Goal: Task Accomplishment & Management: Complete application form

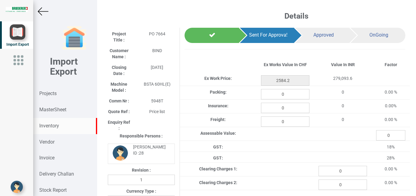
scroll to position [0, 22]
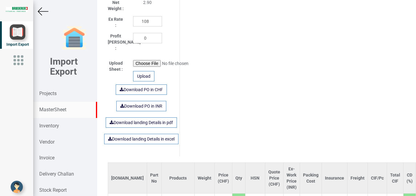
click at [54, 110] on strong "MasterSheet" at bounding box center [52, 110] width 27 height 6
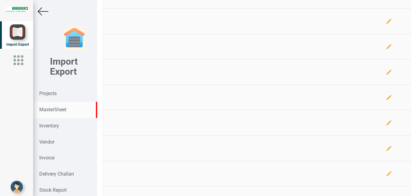
scroll to position [349, 0]
click at [57, 110] on strong "MasterSheet" at bounding box center [52, 110] width 27 height 6
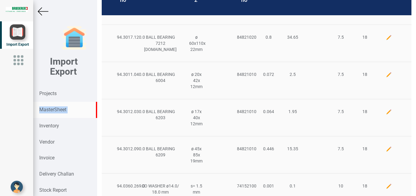
scroll to position [0, 0]
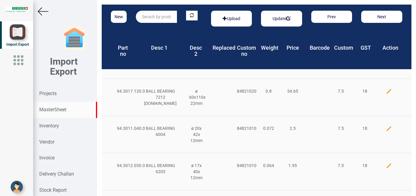
click at [146, 17] on input "text" at bounding box center [156, 17] width 41 height 12
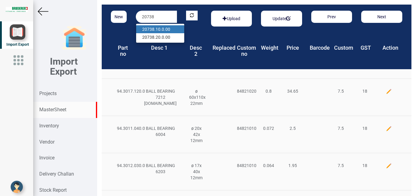
click at [161, 30] on link "20738 .10.0.00" at bounding box center [160, 29] width 48 height 8
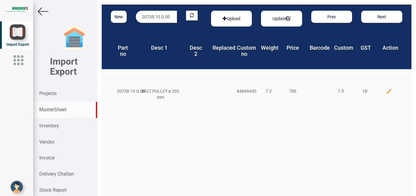
drag, startPoint x: 172, startPoint y: 18, endPoint x: 91, endPoint y: 16, distance: 80.7
click at [97, 16] on div "New 20738.10.0.00 Upload Update Prev Next Part no Desc 1 Desc 2 Replaced Custom…" at bounding box center [256, 98] width 319 height 196
click at [156, 31] on strong "94.3201.255" at bounding box center [154, 29] width 24 height 5
drag, startPoint x: 171, startPoint y: 14, endPoint x: 64, endPoint y: 14, distance: 107.4
click at [97, 14] on div "New 94.3201.255.1 Upload Update Prev Next Part no Desc 1 Desc 2 Replaced Custom…" at bounding box center [256, 98] width 319 height 196
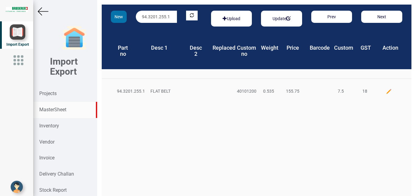
drag, startPoint x: 163, startPoint y: 15, endPoint x: 121, endPoint y: 15, distance: 42.0
click at [121, 15] on div "New 94.3201.255.1 Upload Update Prev Next" at bounding box center [256, 19] width 309 height 28
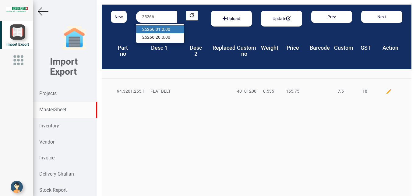
click at [160, 30] on link "25266 .01.0.00" at bounding box center [160, 29] width 48 height 8
type input "25266.01.0.00"
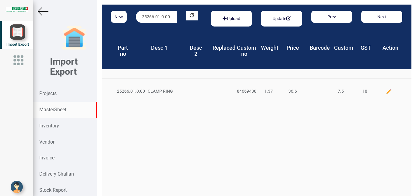
click at [47, 93] on strong "Projects" at bounding box center [47, 93] width 17 height 6
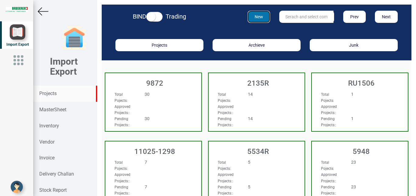
click at [258, 18] on button "New" at bounding box center [258, 17] width 23 height 12
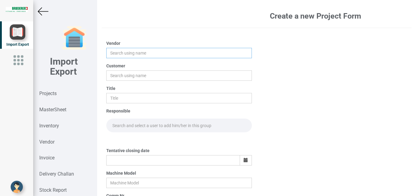
click at [122, 51] on input "text" at bounding box center [179, 53] width 146 height 10
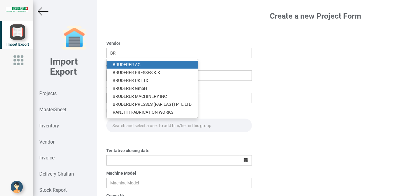
drag, startPoint x: 138, startPoint y: 66, endPoint x: 119, endPoint y: 65, distance: 19.2
click at [137, 67] on link "BR UDERER AG" at bounding box center [152, 65] width 91 height 8
type input "[PERSON_NAME]"
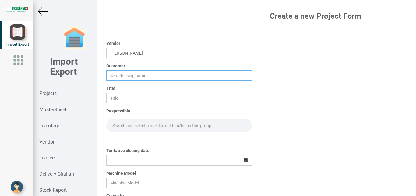
click at [118, 73] on input "text" at bounding box center [179, 75] width 146 height 10
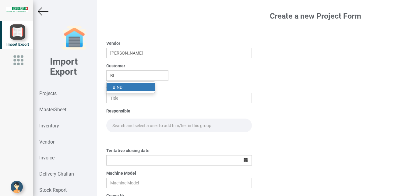
click at [116, 88] on strong "BI" at bounding box center [115, 87] width 4 height 5
type input "BIND"
click at [117, 97] on input "text" at bounding box center [179, 98] width 146 height 10
type input "PO 7677"
click at [123, 124] on input "text" at bounding box center [179, 125] width 146 height 14
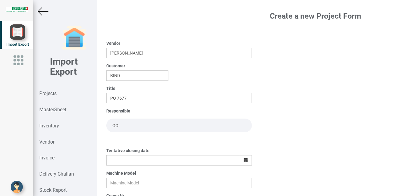
type input "G"
type input "go"
click at [137, 137] on link "Go [PERSON_NAME]" at bounding box center [132, 138] width 50 height 8
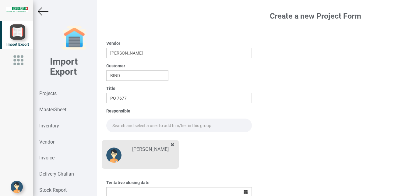
drag, startPoint x: 118, startPoint y: 124, endPoint x: 127, endPoint y: 124, distance: 8.2
click at [118, 124] on input "text" at bounding box center [179, 125] width 146 height 14
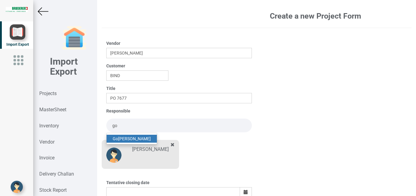
click at [133, 139] on link "Go [PERSON_NAME]" at bounding box center [132, 138] width 50 height 8
type input "[PERSON_NAME]"
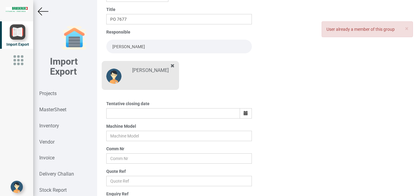
scroll to position [77, 0]
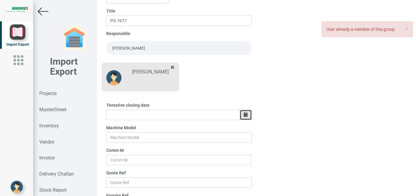
click at [243, 113] on icon "button" at bounding box center [245, 114] width 4 height 4
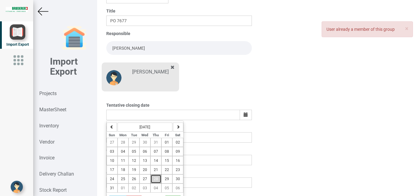
click at [155, 177] on span "28" at bounding box center [156, 178] width 4 height 4
type input "[DATE]"
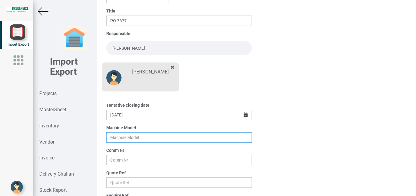
click at [118, 138] on input "text" at bounding box center [179, 137] width 146 height 10
type input "b"
type input "BSTA 25H(E)"
click at [109, 162] on input "text" at bounding box center [179, 160] width 146 height 10
type input "9927"
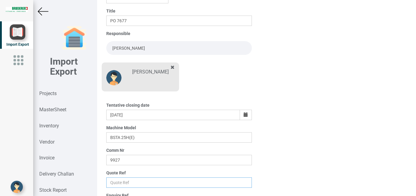
click at [123, 182] on input "text" at bounding box center [179, 182] width 146 height 10
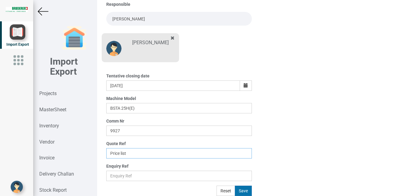
type input "Price list"
click at [242, 190] on button "Save" at bounding box center [243, 190] width 17 height 10
type input "[DATE]"
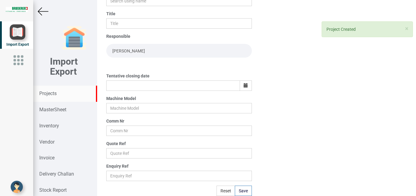
drag, startPoint x: 46, startPoint y: 93, endPoint x: 66, endPoint y: 98, distance: 20.6
click at [47, 93] on strong "Projects" at bounding box center [47, 93] width 17 height 6
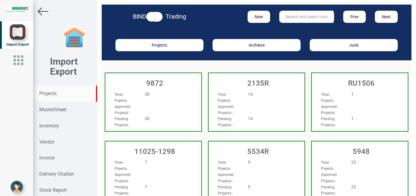
drag, startPoint x: 306, startPoint y: 15, endPoint x: 302, endPoint y: 15, distance: 4.0
click at [306, 15] on input "text" at bounding box center [306, 17] width 54 height 12
type input "9927"
drag, startPoint x: 298, startPoint y: 29, endPoint x: 328, endPoint y: 46, distance: 34.6
click at [298, 29] on link "9927" at bounding box center [303, 29] width 48 height 8
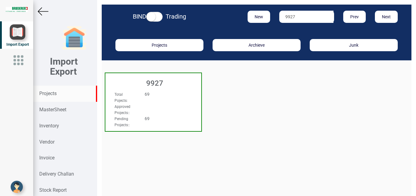
click at [177, 99] on div "Total Pojects : 69" at bounding box center [146, 97] width 72 height 12
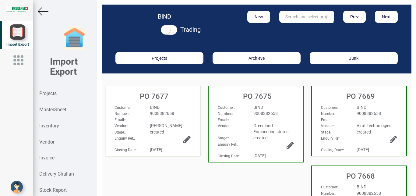
click at [174, 108] on div "BIND" at bounding box center [170, 107] width 50 height 6
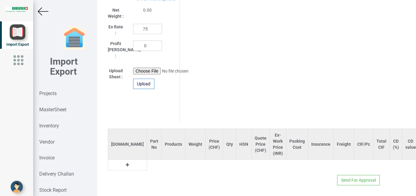
scroll to position [339, 0]
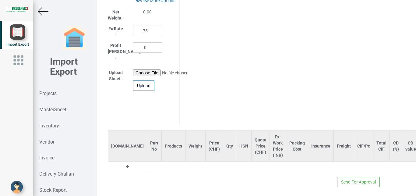
click at [126, 164] on icon at bounding box center [127, 166] width 3 height 4
click at [147, 162] on input "text" at bounding box center [154, 166] width 14 height 10
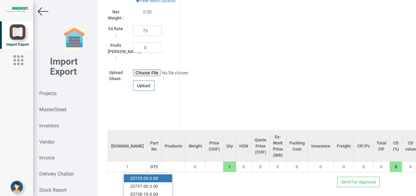
scroll to position [0, 5]
type input "20738"
click at [150, 174] on link "20738 .10.0.00" at bounding box center [148, 178] width 48 height 8
type input "700"
type input "20738.10.0.00"
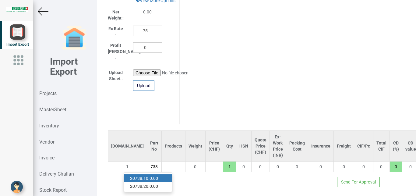
type input "7.5"
type input "18"
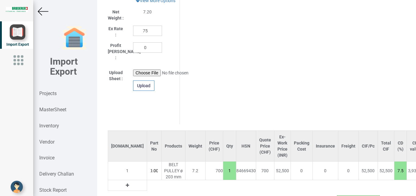
click at [126, 183] on icon at bounding box center [127, 185] width 3 height 4
click at [147, 180] on input "text" at bounding box center [154, 185] width 14 height 10
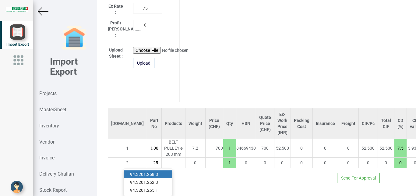
scroll to position [363, 0]
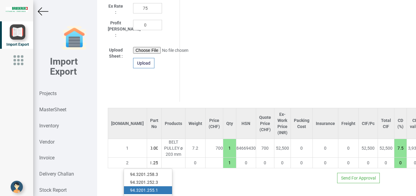
type input "94.3201.25"
click at [156, 186] on link "94.3201.25 5.1" at bounding box center [148, 190] width 48 height 8
type input "855.75"
type input "94.3201.255.1"
type input "7.5"
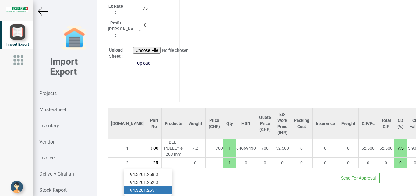
type input "18"
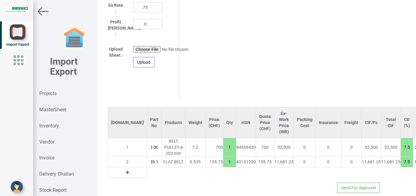
click at [124, 169] on button at bounding box center [127, 172] width 7 height 7
click at [147, 168] on input "text" at bounding box center [154, 172] width 14 height 10
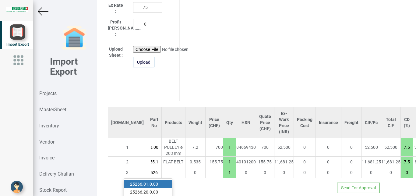
scroll to position [0, 5]
type input "25266"
click at [150, 181] on link "25266 .01.0.00" at bounding box center [148, 184] width 48 height 8
type input "892.35"
type input "25266.01.0.00"
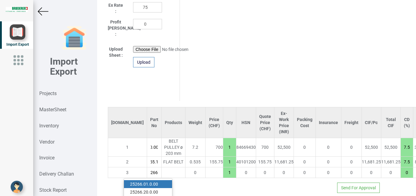
type input "7.5"
type input "18"
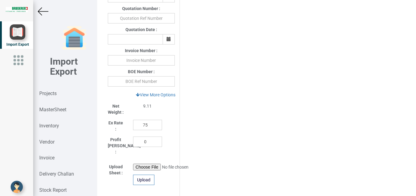
scroll to position [244, 0]
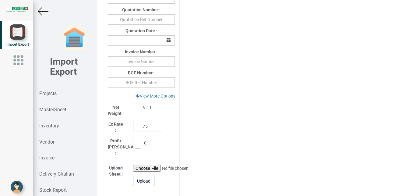
drag, startPoint x: 148, startPoint y: 127, endPoint x: 117, endPoint y: 127, distance: 32.0
click at [133, 127] on input "75" at bounding box center [147, 126] width 29 height 10
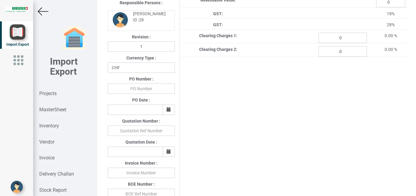
scroll to position [132, 0]
type input "108"
click at [134, 89] on input "text" at bounding box center [141, 89] width 67 height 10
type input "b"
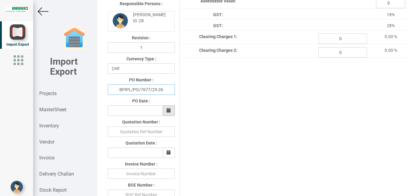
type input "BPIPL/PO/7677/25-26"
click at [164, 111] on button "button" at bounding box center [168, 110] width 12 height 10
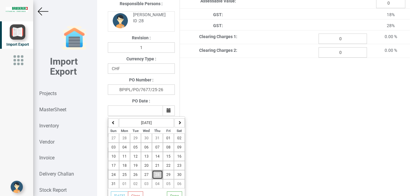
drag, startPoint x: 158, startPoint y: 175, endPoint x: 190, endPoint y: 183, distance: 33.9
click at [158, 175] on span "28" at bounding box center [157, 174] width 4 height 4
type input "[DATE]"
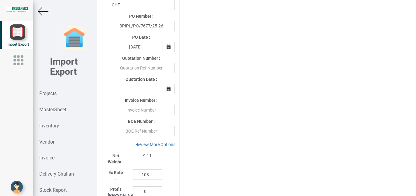
scroll to position [239, 0]
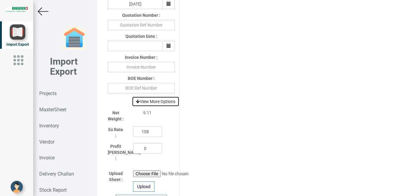
click at [163, 102] on link "View More Options" at bounding box center [155, 101] width 47 height 10
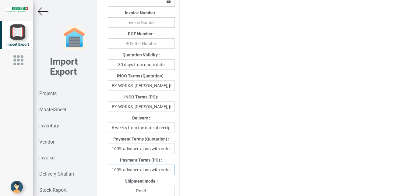
scroll to position [0, 1]
drag, startPoint x: 112, startPoint y: 171, endPoint x: 182, endPoint y: 171, distance: 69.7
click at [175, 171] on input "100% advance along with order" at bounding box center [141, 169] width 67 height 10
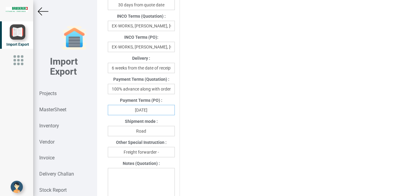
scroll to position [344, 0]
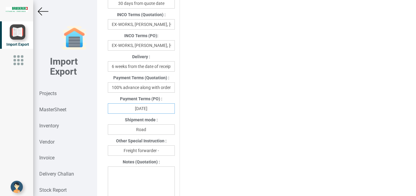
type input "[DATE]"
drag, startPoint x: 151, startPoint y: 128, endPoint x: 116, endPoint y: 128, distance: 35.0
click at [116, 128] on input "Road" at bounding box center [141, 129] width 67 height 10
type input "Air"
click at [165, 151] on input "Freight forwarder -" at bounding box center [141, 150] width 67 height 10
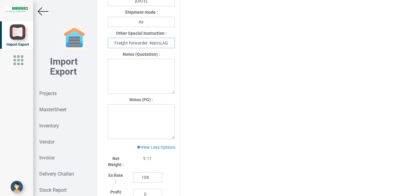
scroll to position [453, 0]
type input "Freight forwarder -Natco,AG"
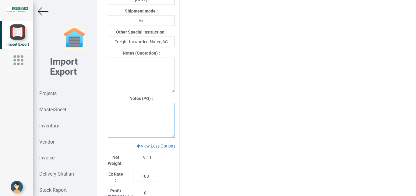
click at [127, 112] on textarea at bounding box center [141, 120] width 67 height 35
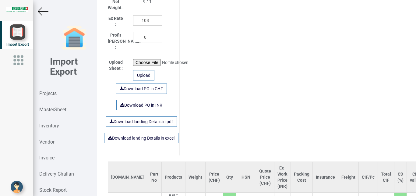
scroll to position [598, 0]
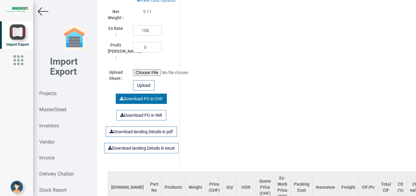
type textarea "1) Price is exclusive of packing and freight"
click at [138, 95] on link "Download PO in CHF" at bounding box center [141, 98] width 51 height 10
